Goal: Complete application form: Complete application form

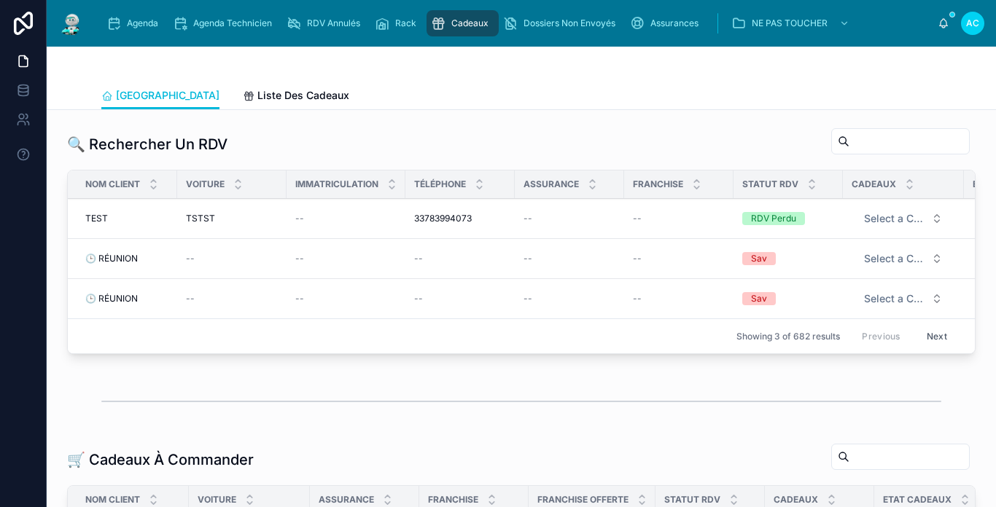
click at [58, 27] on img at bounding box center [71, 23] width 26 height 23
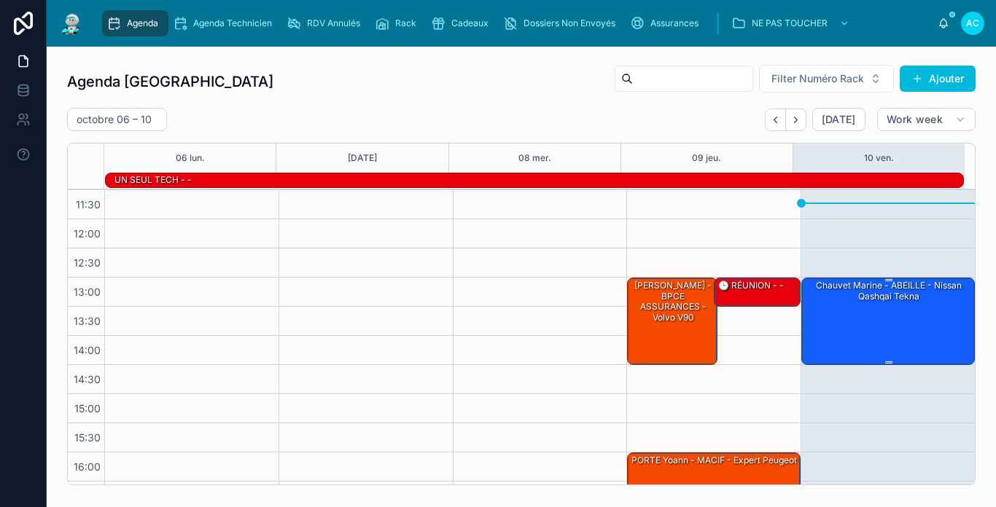
scroll to position [146, 0]
click at [895, 299] on div "Chauvet Marine - ABEILLE - Nissan qashqai tekna" at bounding box center [888, 290] width 169 height 24
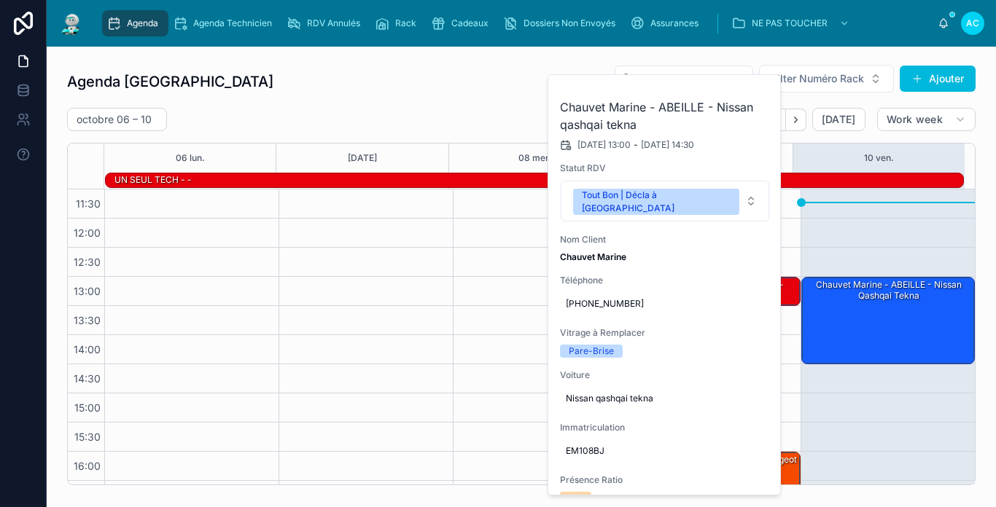
click at [633, 71] on input "text" at bounding box center [693, 79] width 120 height 20
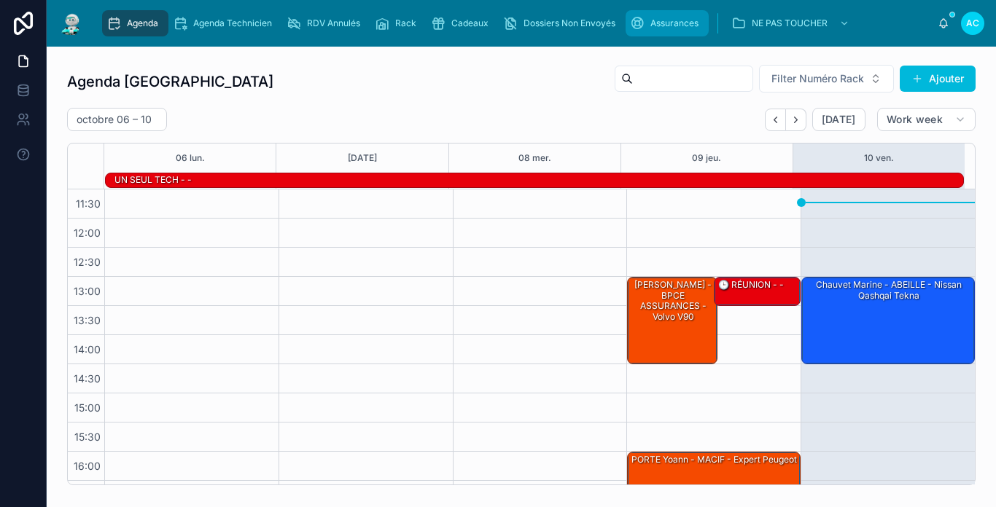
click at [647, 30] on div "Assurances" at bounding box center [667, 23] width 74 height 23
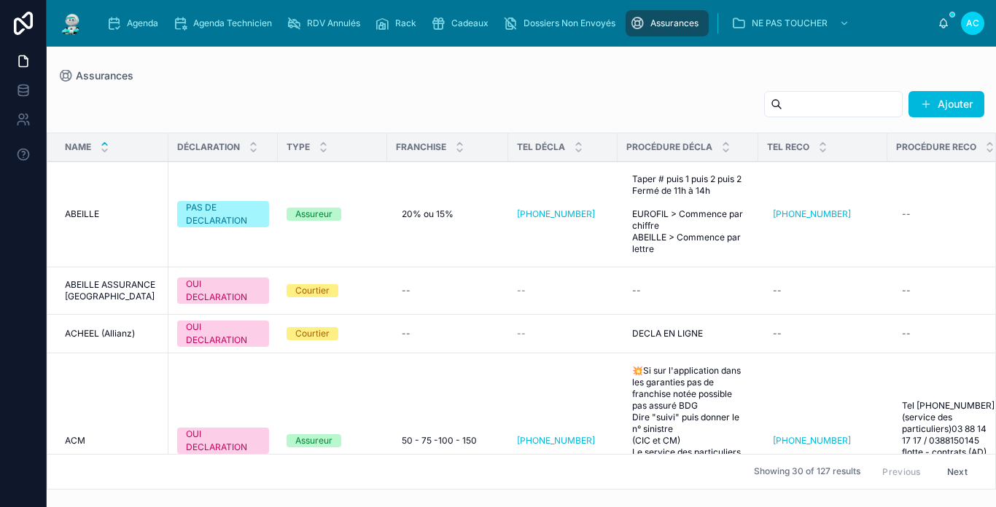
click at [783, 106] on input "text" at bounding box center [842, 104] width 120 height 20
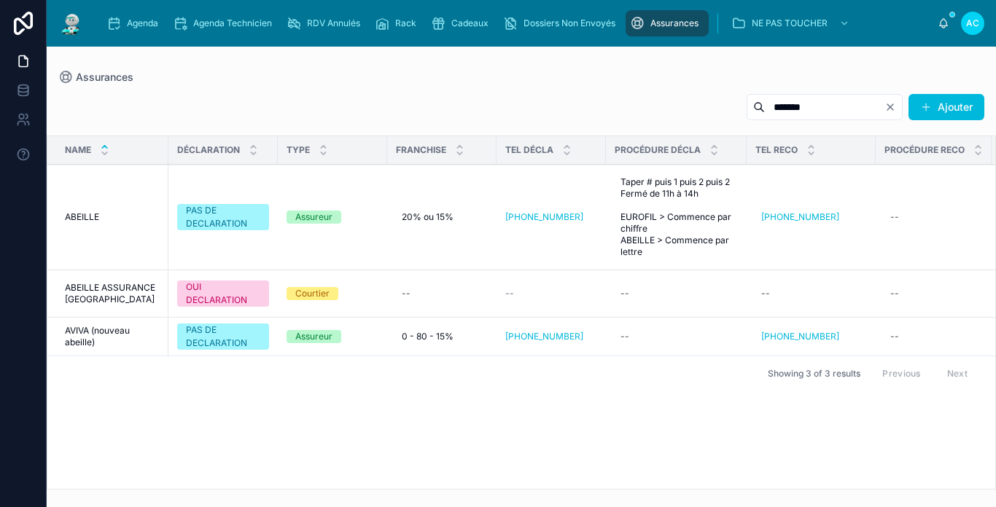
type input "*******"
click at [78, 23] on img at bounding box center [71, 23] width 26 height 23
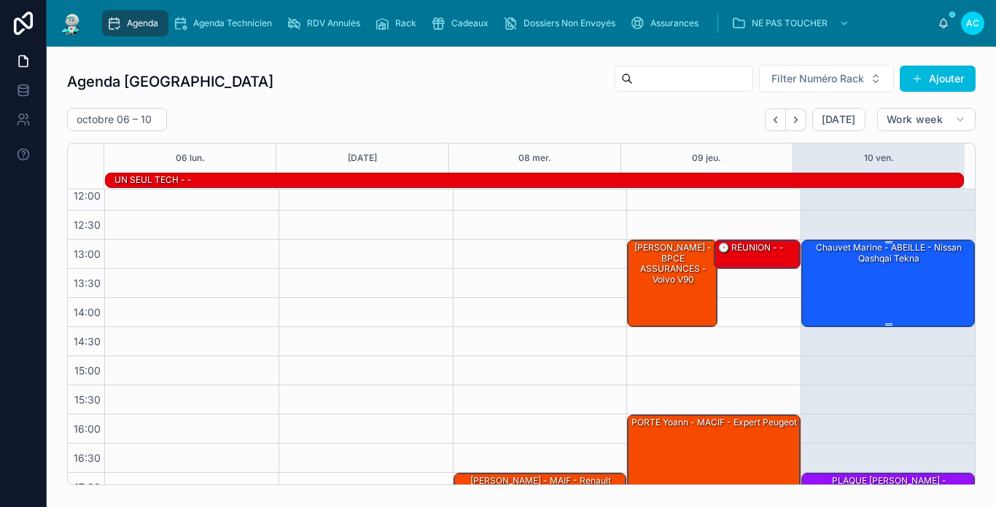
scroll to position [157, 0]
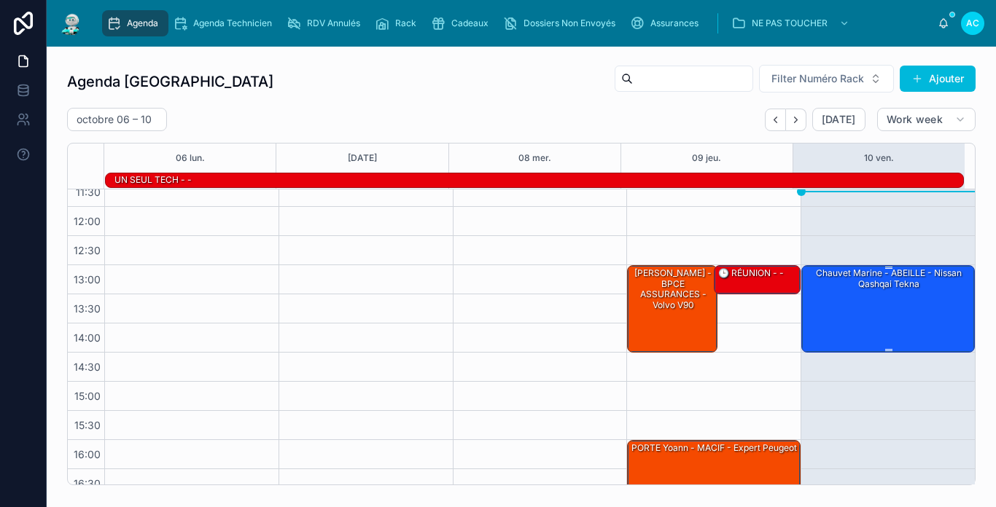
click at [839, 317] on div "Chauvet Marine - ABEILLE - Nissan qashqai tekna" at bounding box center [888, 308] width 169 height 85
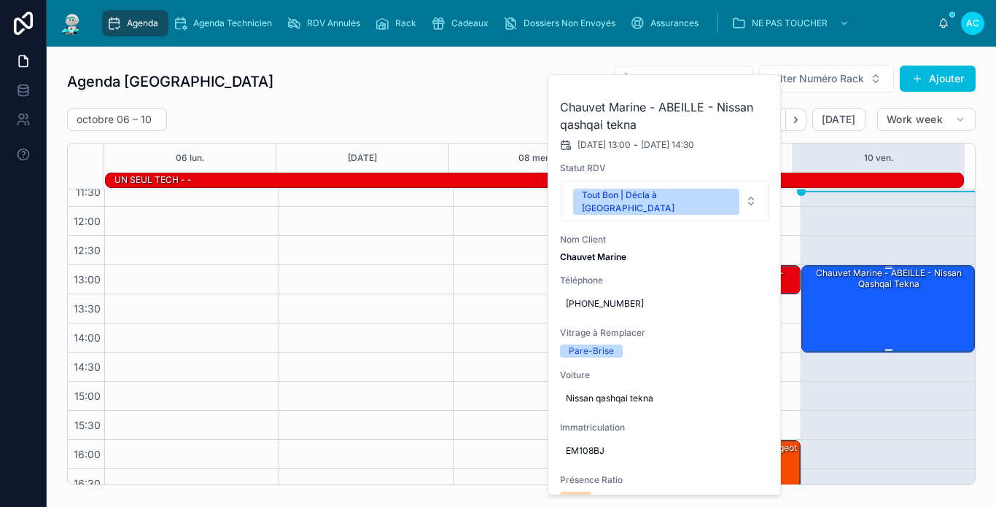
click at [839, 317] on div "Chauvet Marine - ABEILLE - Nissan qashqai tekna" at bounding box center [888, 308] width 169 height 85
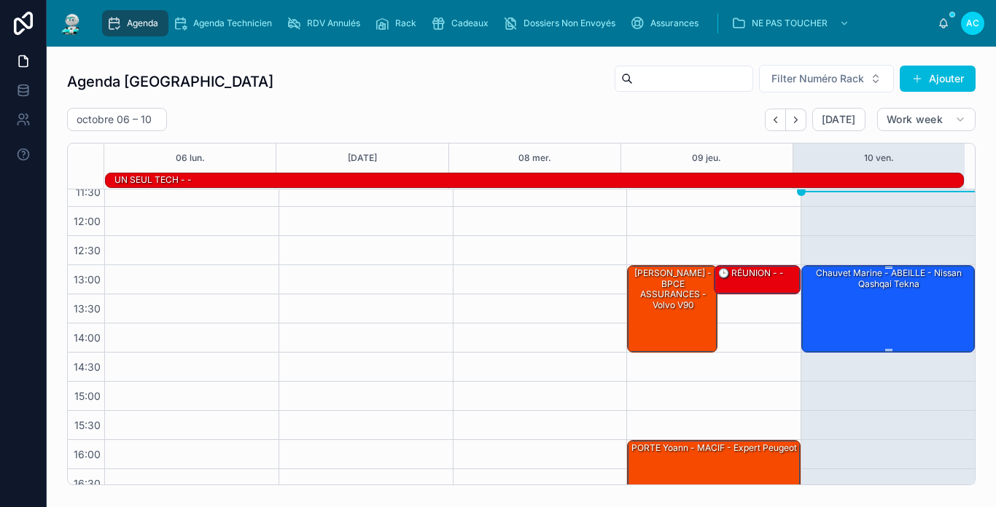
click at [894, 318] on div "Chauvet Marine - ABEILLE - Nissan qashqai tekna" at bounding box center [888, 308] width 169 height 85
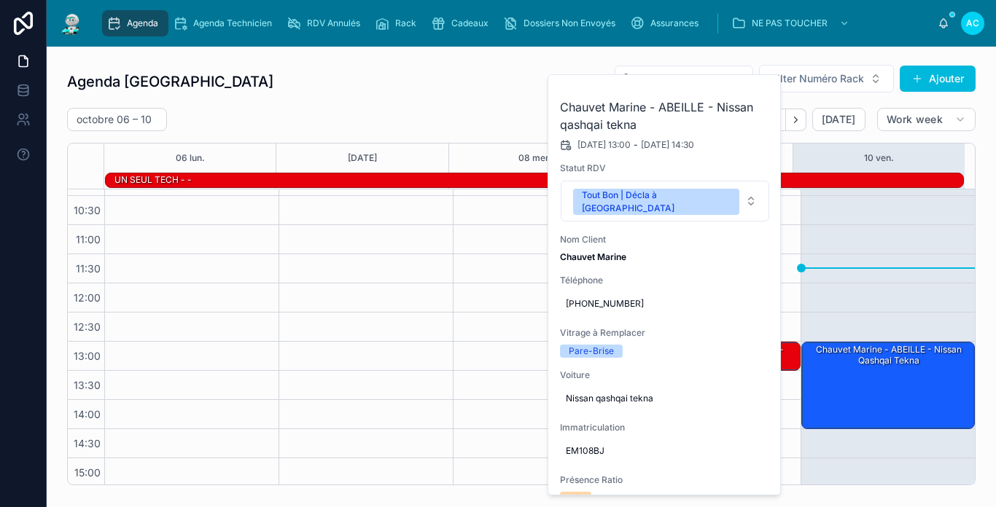
scroll to position [12, 0]
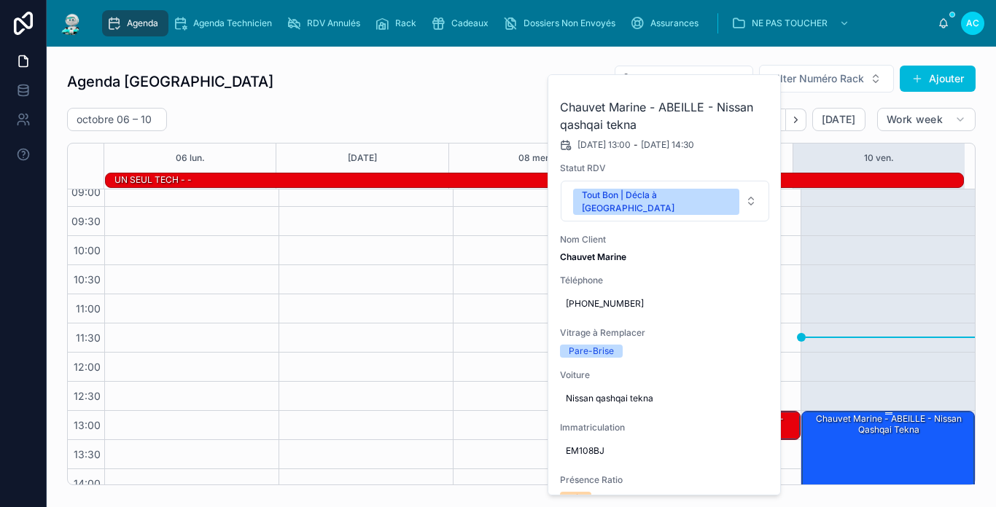
click at [883, 425] on div "Chauvet Marine - ABEILLE - Nissan qashqai tekna" at bounding box center [888, 425] width 169 height 24
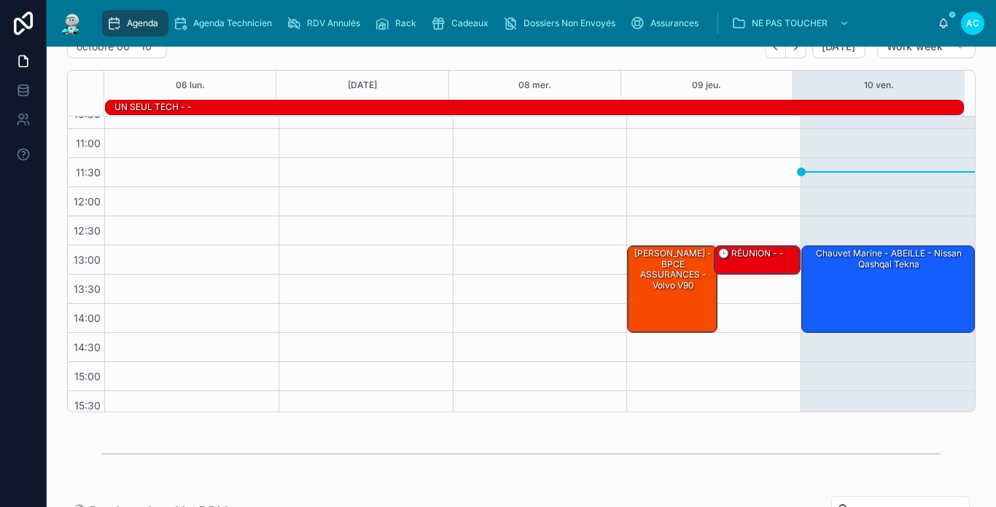
scroll to position [84, 0]
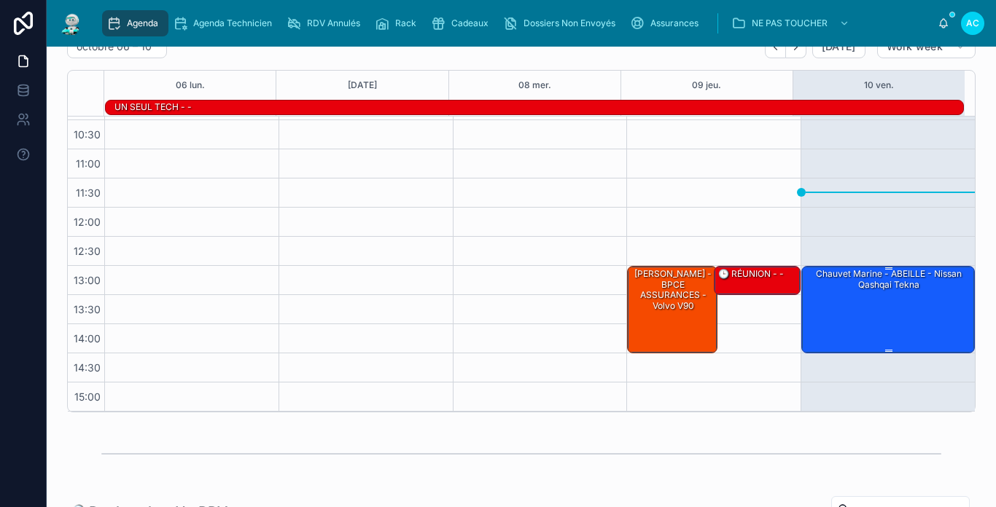
click at [807, 299] on div "Chauvet Marine - ABEILLE - Nissan qashqai tekna" at bounding box center [888, 309] width 169 height 85
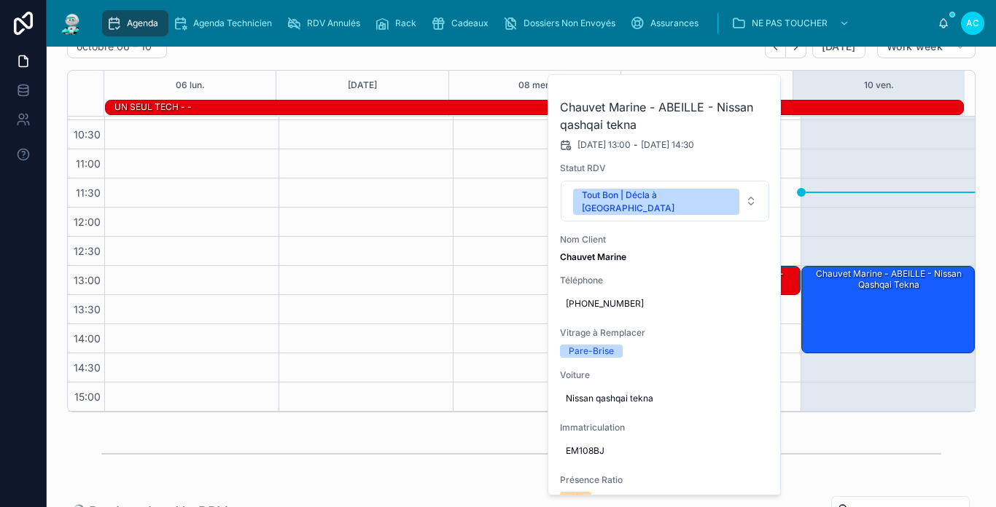
click at [719, 63] on div "[DATE] – [DATE] [DATE] Work week 06 [DATE] mer. 09 jeu. 10 ven. UN SEUL TECH - …" at bounding box center [521, 224] width 908 height 378
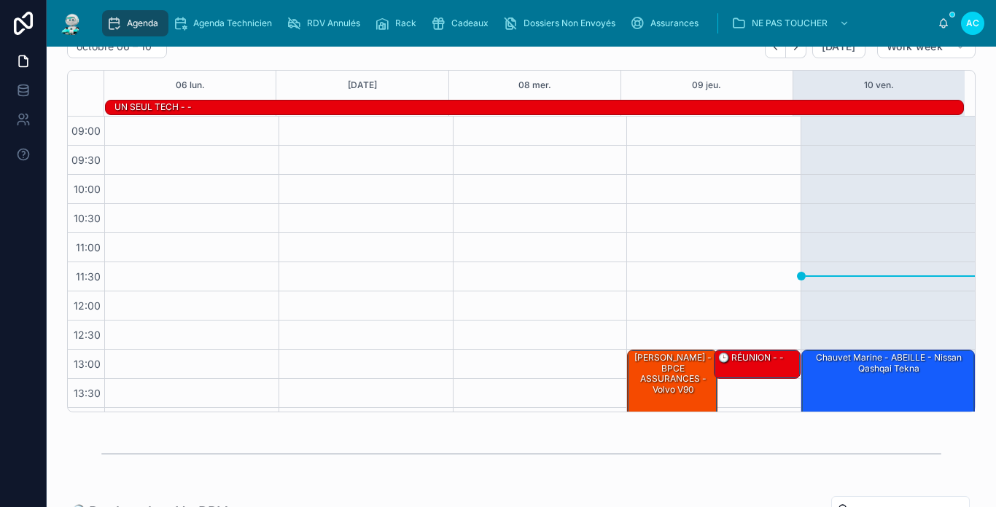
scroll to position [0, 0]
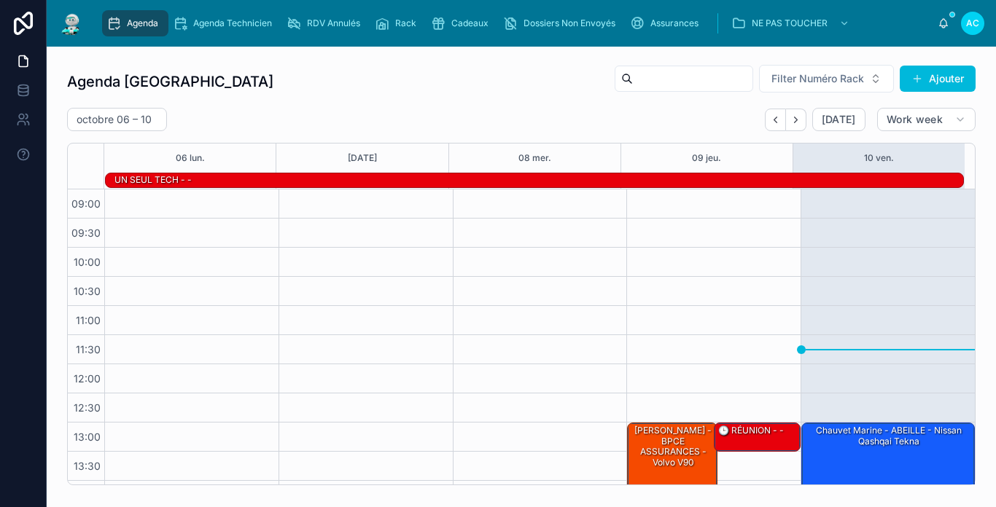
click at [318, 85] on div "Agenda Carcassonne Filter Numéro Rack Ajouter" at bounding box center [521, 81] width 908 height 35
click at [72, 20] on img at bounding box center [71, 23] width 26 height 23
click at [398, 133] on div "[DATE] – [DATE] [DATE] Work week 06 [DATE] mer. 09 jeu. 10 ven. UN SEUL TECH - …" at bounding box center [521, 297] width 908 height 378
click at [65, 21] on img at bounding box center [71, 23] width 26 height 23
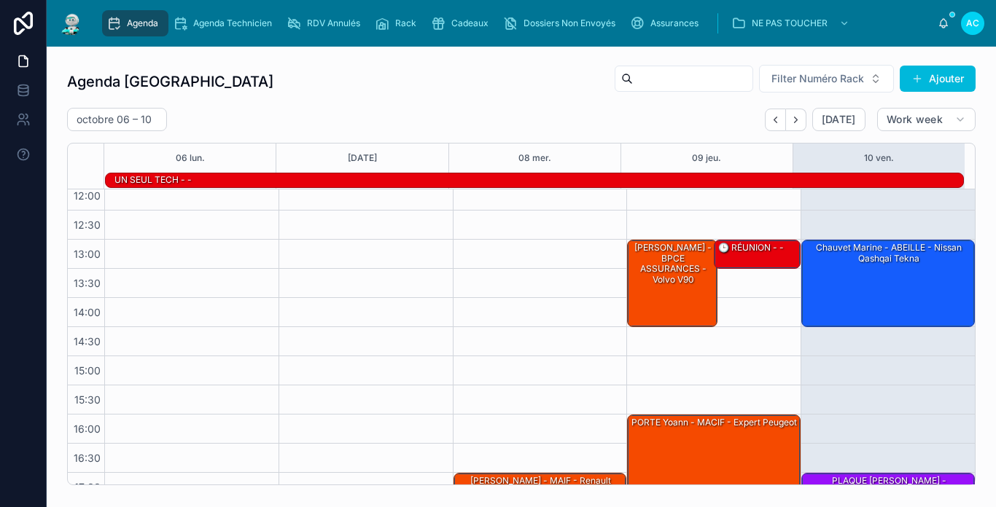
scroll to position [85, 0]
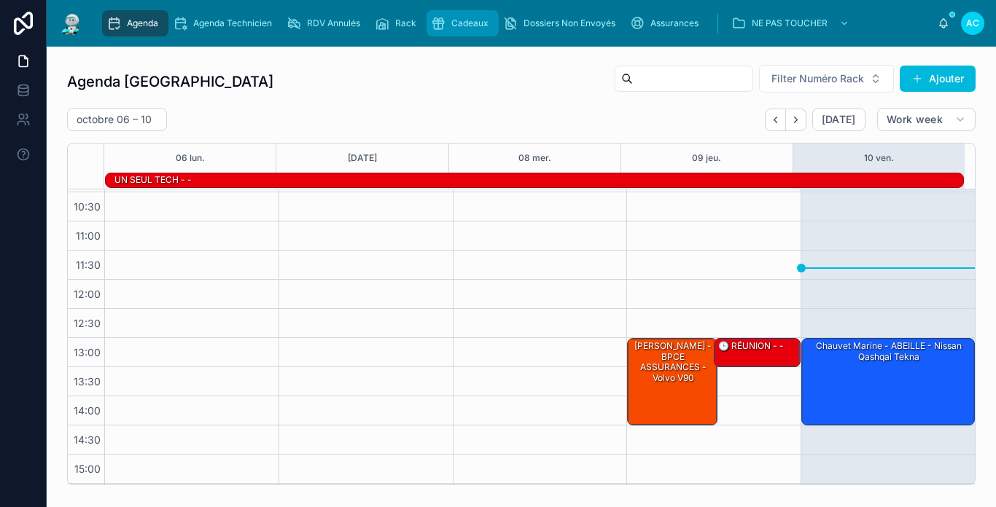
click at [456, 23] on span "Cadeaux" at bounding box center [469, 23] width 37 height 12
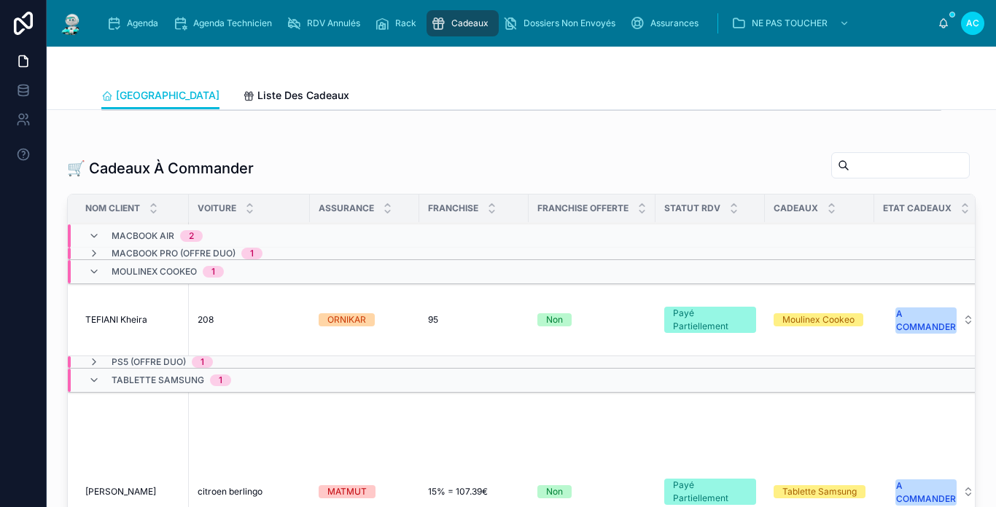
scroll to position [437, 0]
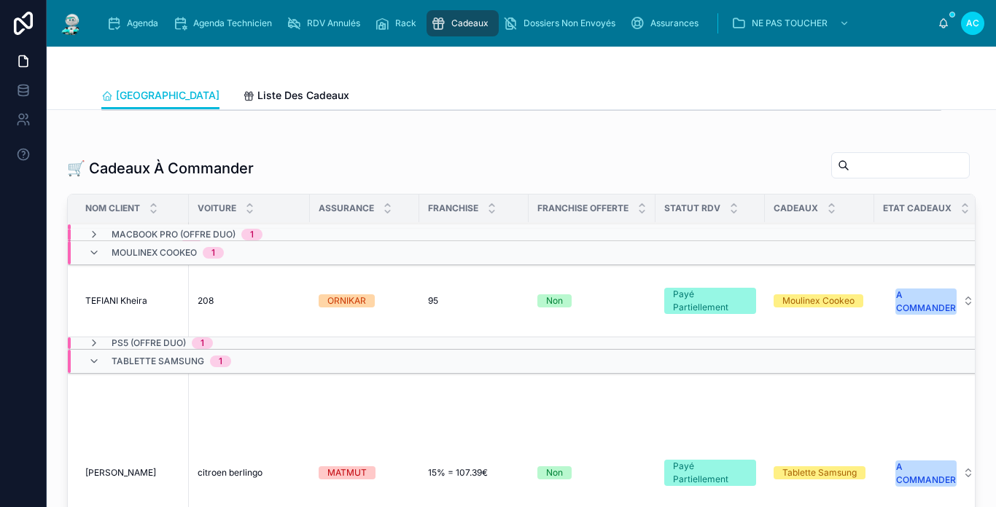
click at [114, 305] on td "TEFIANI [PERSON_NAME]" at bounding box center [128, 301] width 121 height 72
click at [120, 307] on span "TEFIANI Kheira" at bounding box center [116, 301] width 62 height 12
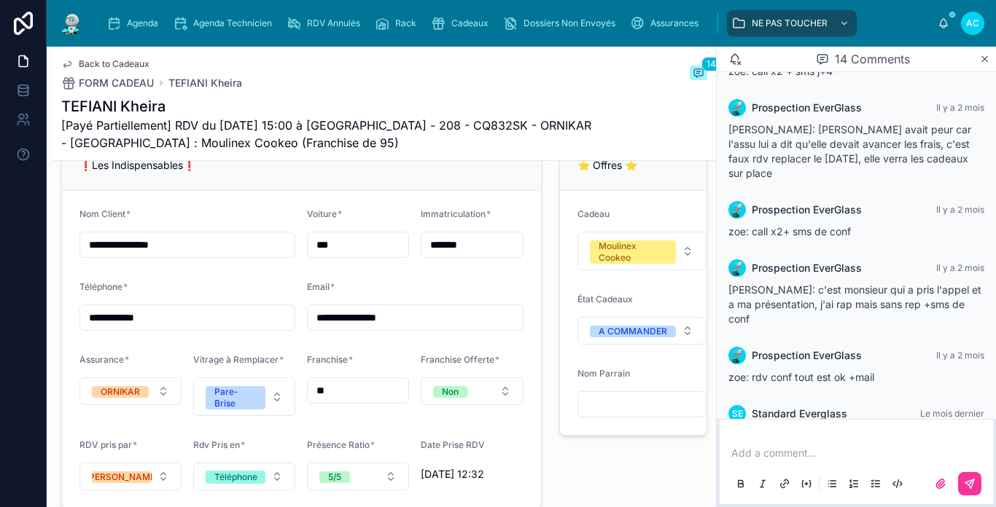
scroll to position [1093, 0]
click at [638, 337] on div "A COMMANDER" at bounding box center [632, 331] width 69 height 12
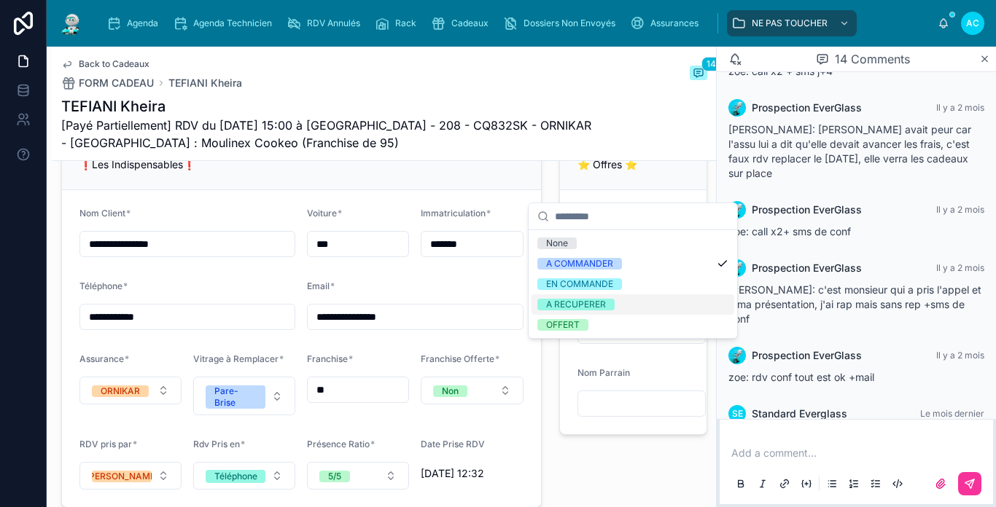
click at [616, 306] on div "A RECUPERER" at bounding box center [632, 304] width 203 height 20
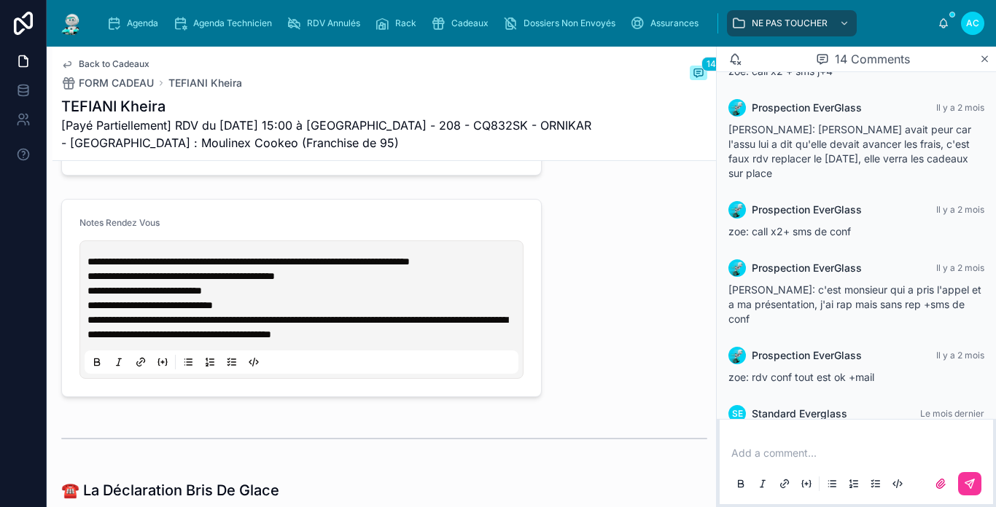
scroll to position [1458, 0]
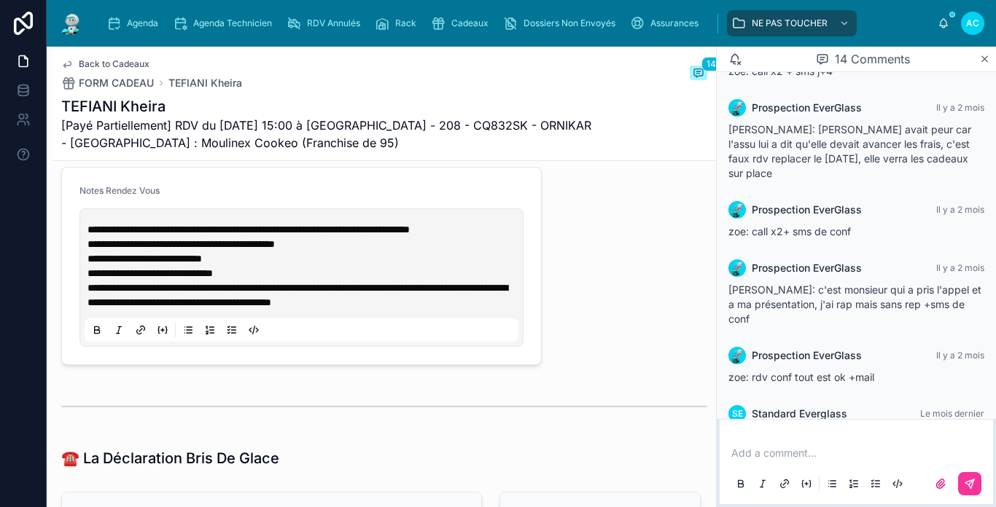
click at [361, 308] on span "**********" at bounding box center [297, 295] width 420 height 25
click at [406, 281] on p "**********" at bounding box center [304, 273] width 434 height 15
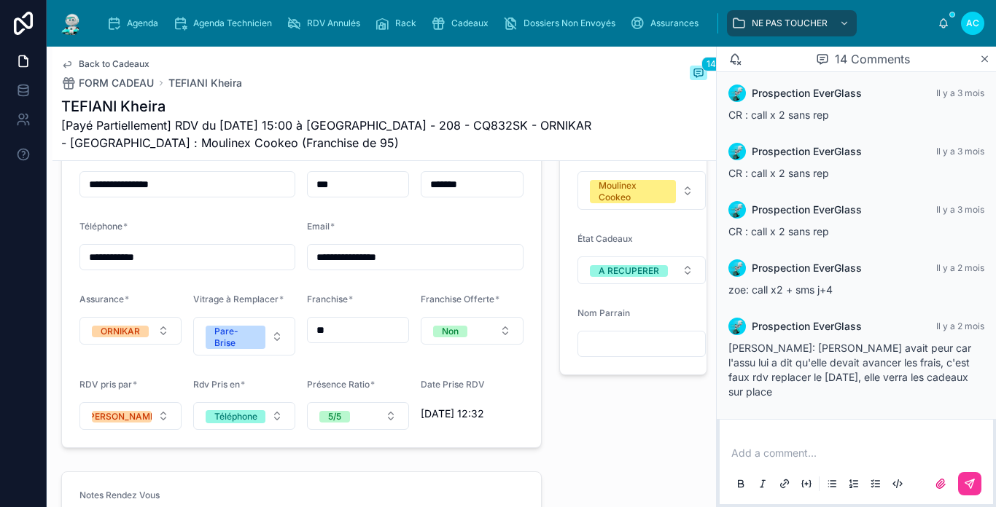
scroll to position [948, 0]
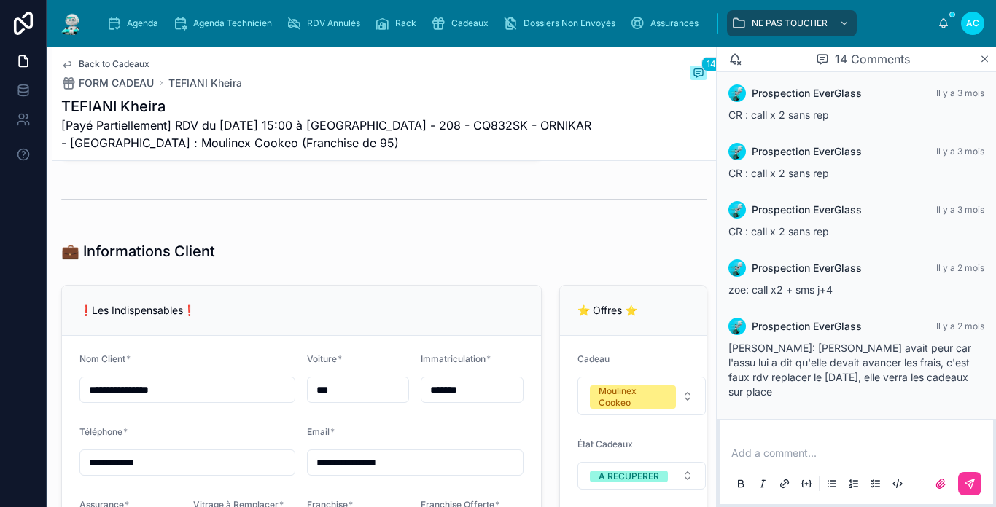
click at [79, 32] on img at bounding box center [71, 23] width 26 height 23
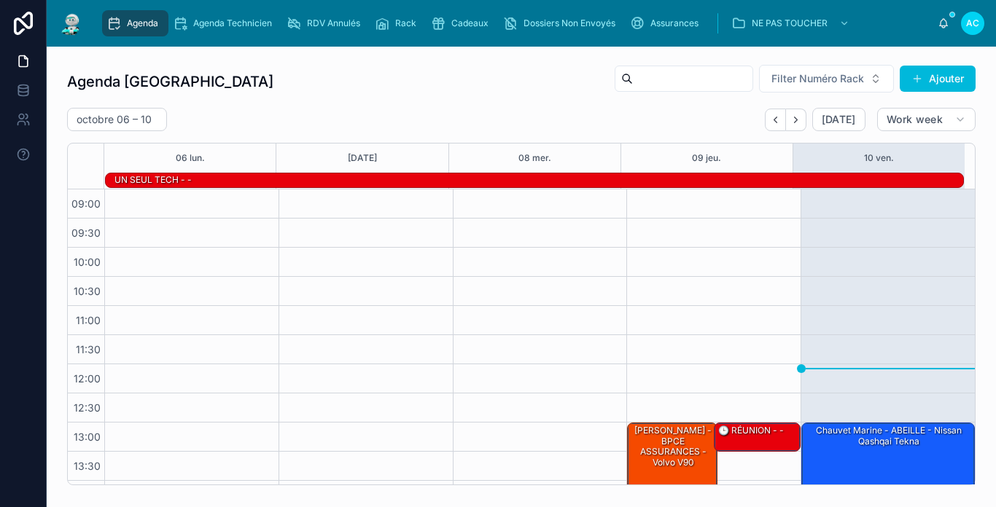
scroll to position [230, 0]
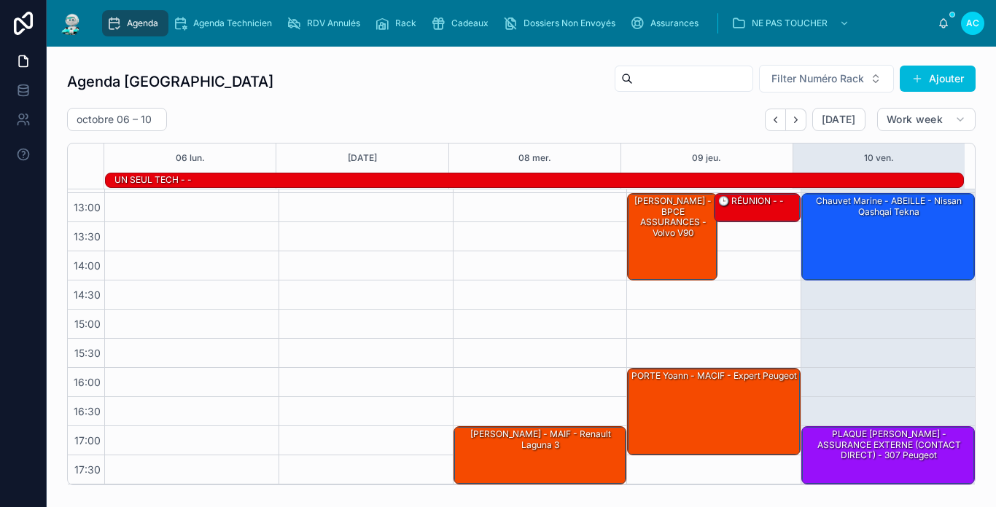
click at [66, 20] on img at bounding box center [71, 23] width 26 height 23
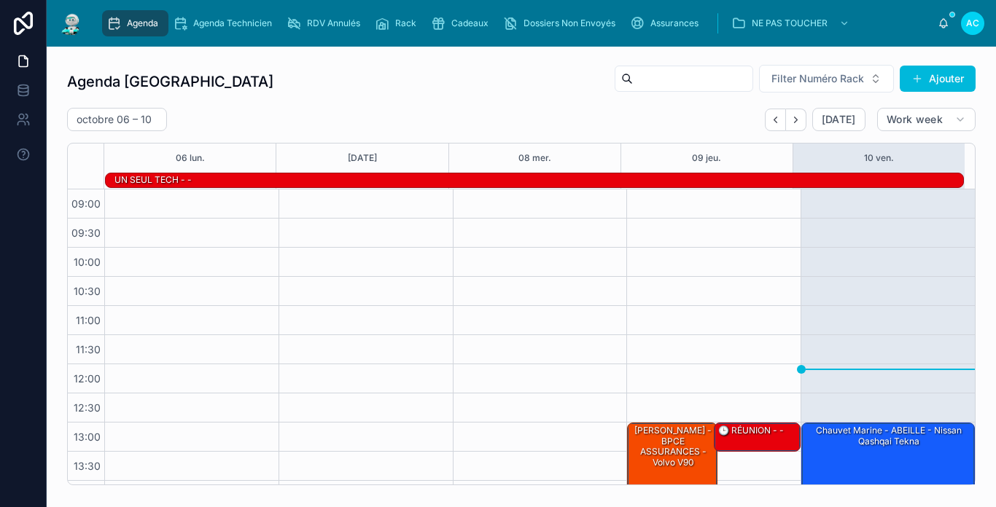
scroll to position [230, 0]
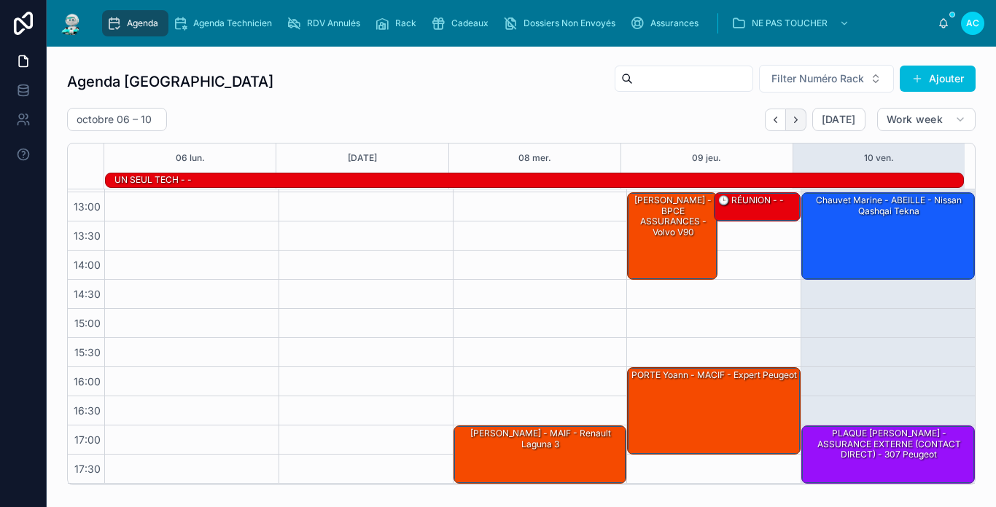
click at [786, 125] on button "Next" at bounding box center [796, 120] width 20 height 23
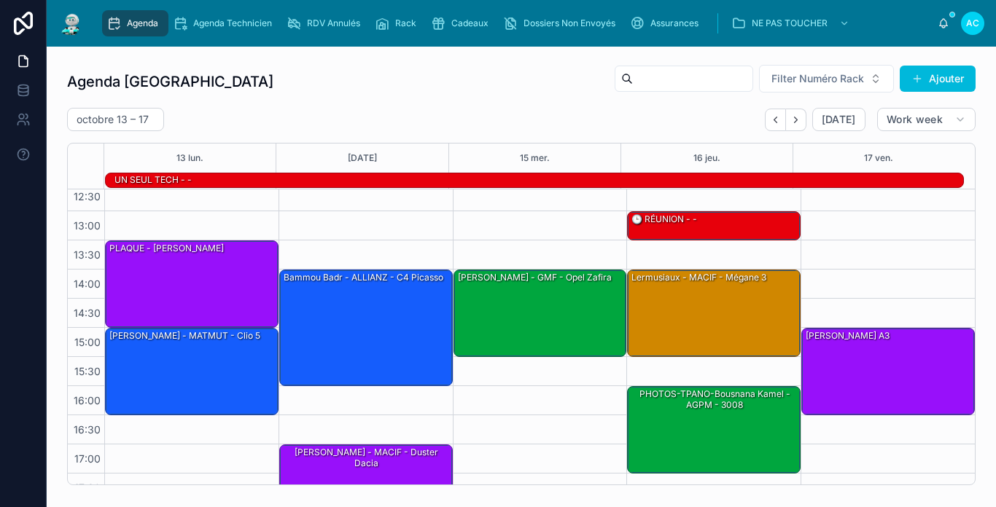
scroll to position [230, 0]
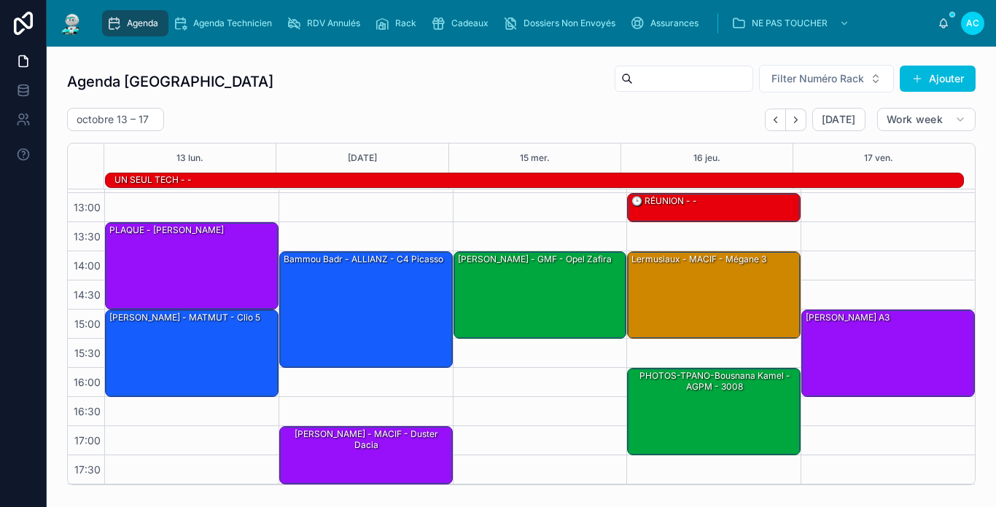
click at [133, 18] on span "Agenda" at bounding box center [142, 23] width 31 height 12
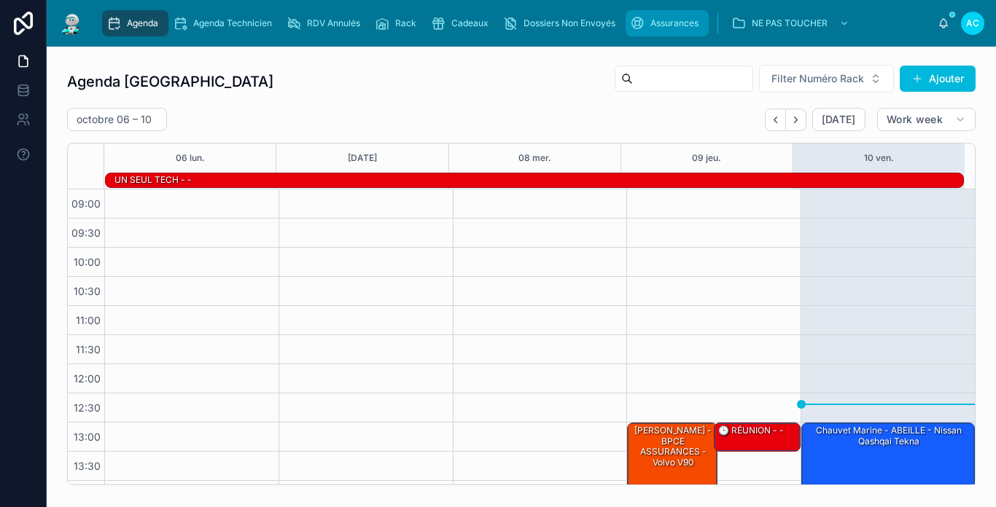
click at [648, 17] on div "Assurances" at bounding box center [667, 23] width 74 height 23
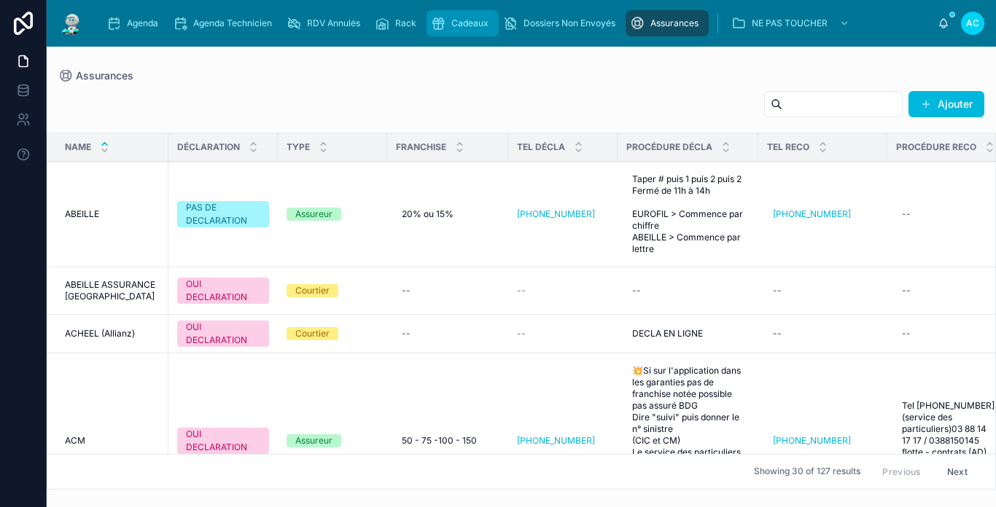
click at [445, 23] on icon "scrollable content" at bounding box center [438, 23] width 15 height 15
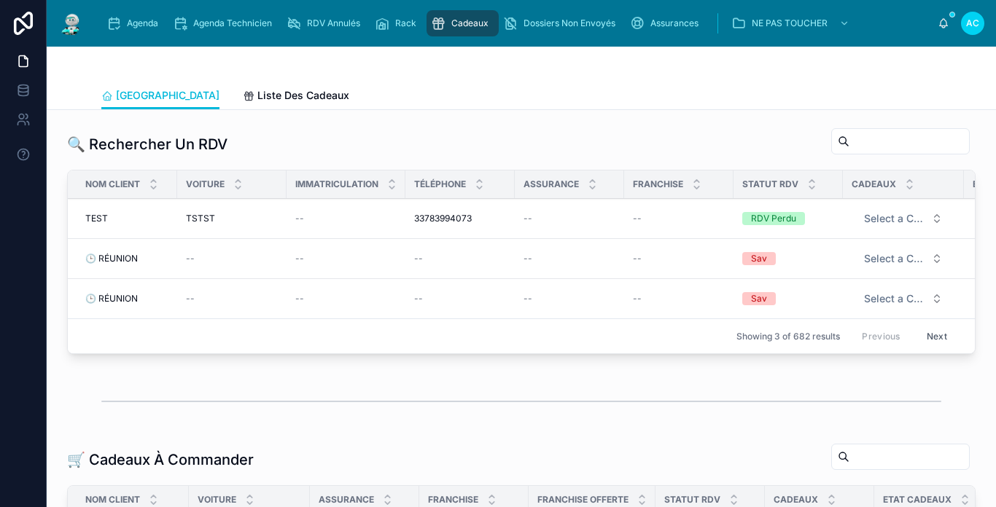
click at [849, 148] on input "text" at bounding box center [909, 141] width 120 height 20
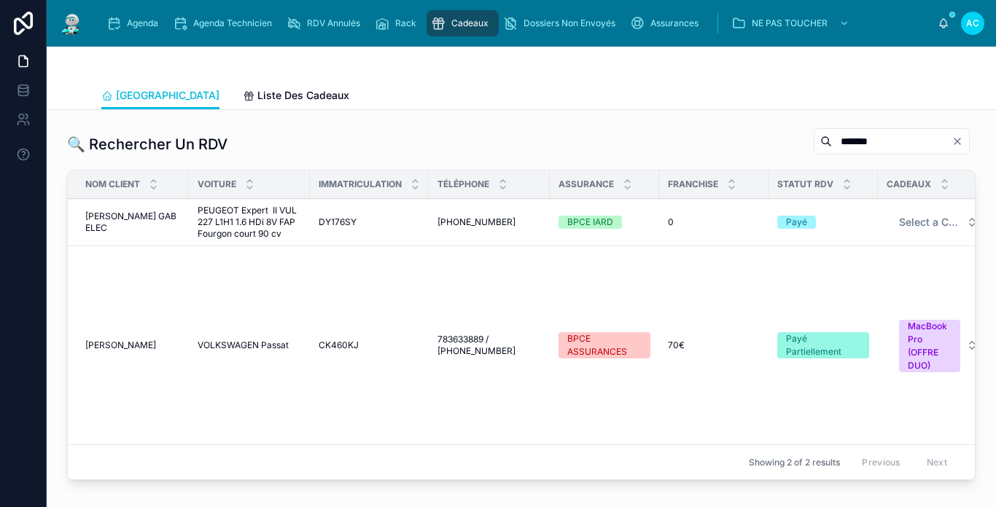
type input "*******"
click at [140, 346] on span "[PERSON_NAME]" at bounding box center [120, 346] width 71 height 12
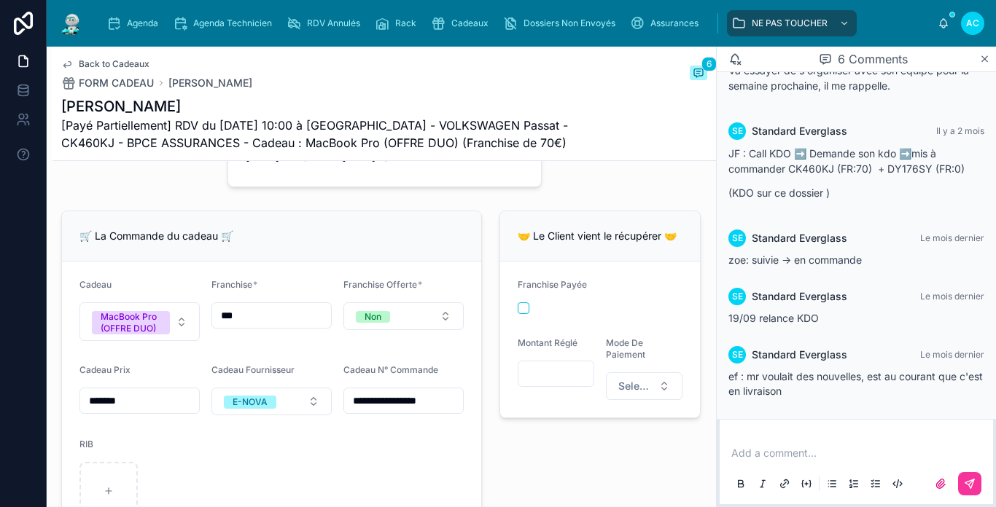
scroll to position [364, 0]
